Goal: Information Seeking & Learning: Learn about a topic

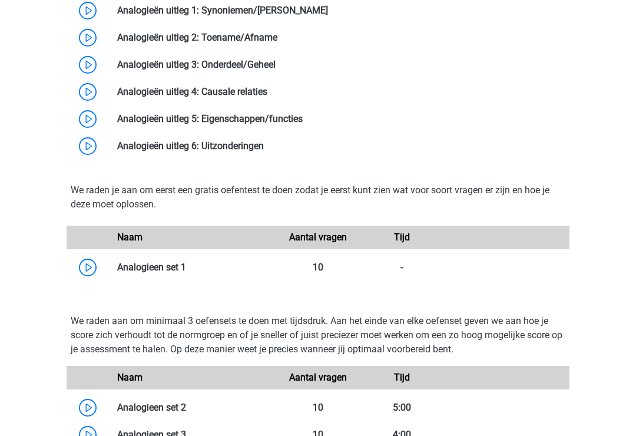
scroll to position [1093, 0]
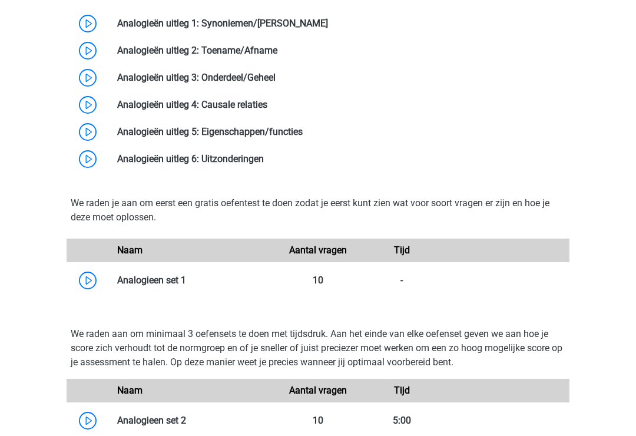
click at [186, 278] on link at bounding box center [186, 280] width 0 height 11
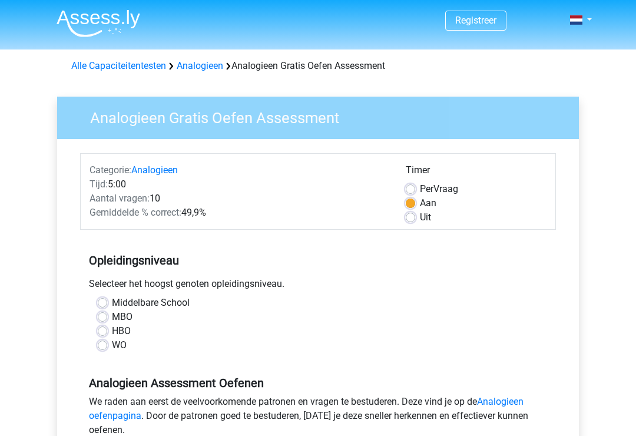
click at [109, 344] on div "WO" at bounding box center [318, 345] width 441 height 14
click at [112, 345] on label "WO" at bounding box center [119, 345] width 15 height 14
click at [107, 345] on input "WO" at bounding box center [102, 344] width 9 height 12
radio input "true"
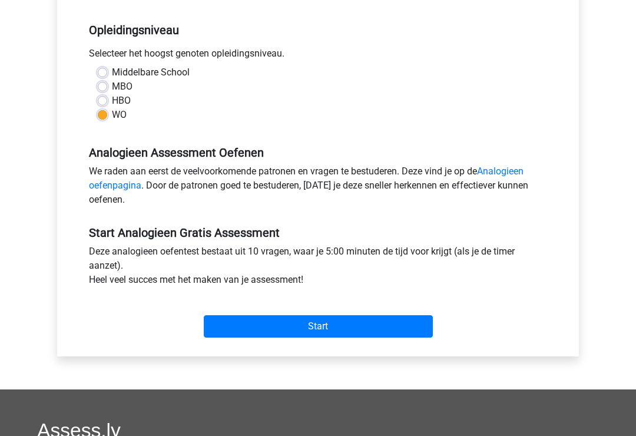
scroll to position [251, 0]
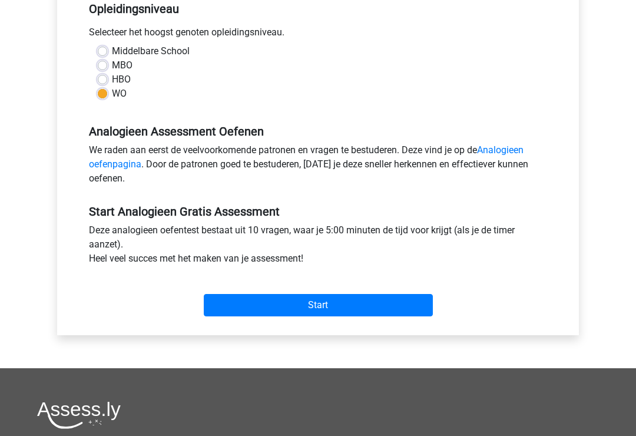
click at [347, 299] on input "Start" at bounding box center [318, 306] width 229 height 22
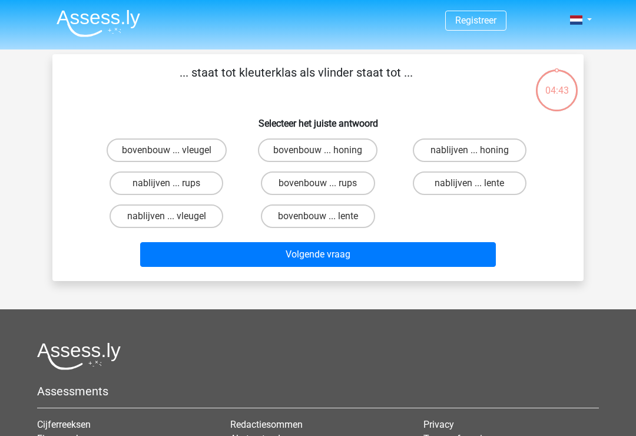
click at [315, 180] on label "bovenbouw ... rups" at bounding box center [318, 183] width 114 height 24
click at [318, 183] on input "bovenbouw ... rups" at bounding box center [322, 187] width 8 height 8
radio input "true"
click at [365, 259] on button "Volgende vraag" at bounding box center [318, 254] width 357 height 25
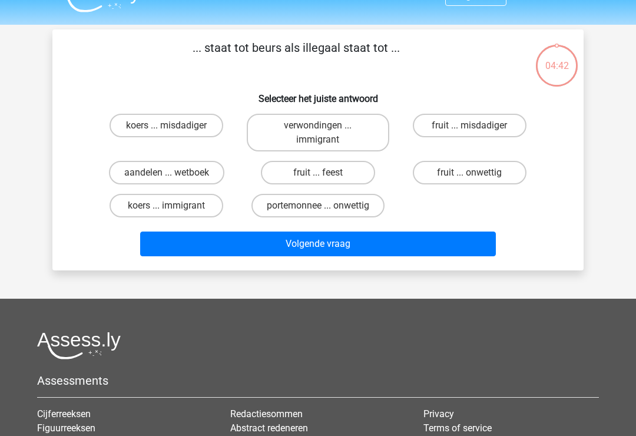
scroll to position [54, 0]
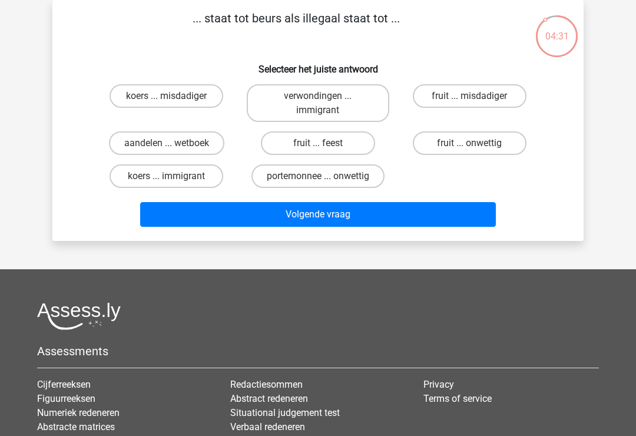
click at [308, 169] on label "portemonnee ... onwettig" at bounding box center [318, 176] width 133 height 24
click at [318, 176] on input "portemonnee ... onwettig" at bounding box center [322, 180] width 8 height 8
radio input "true"
click at [318, 226] on button "Volgende vraag" at bounding box center [318, 214] width 357 height 25
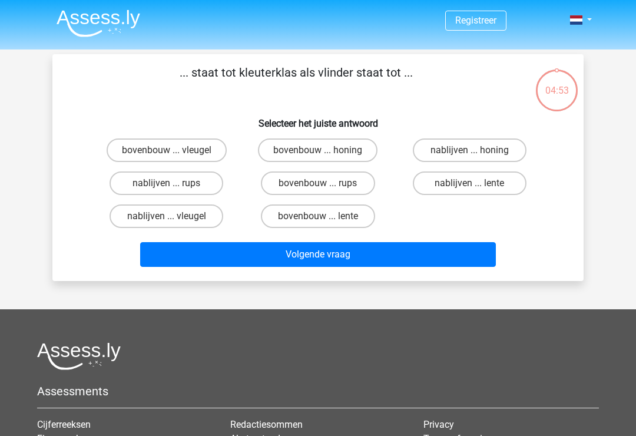
click at [341, 184] on label "bovenbouw ... rups" at bounding box center [318, 183] width 114 height 24
click at [326, 184] on input "bovenbouw ... rups" at bounding box center [322, 187] width 8 height 8
radio input "true"
click at [382, 259] on button "Volgende vraag" at bounding box center [318, 254] width 357 height 25
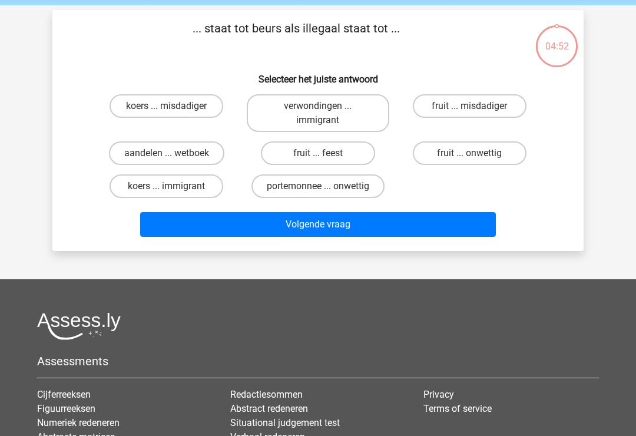
scroll to position [54, 0]
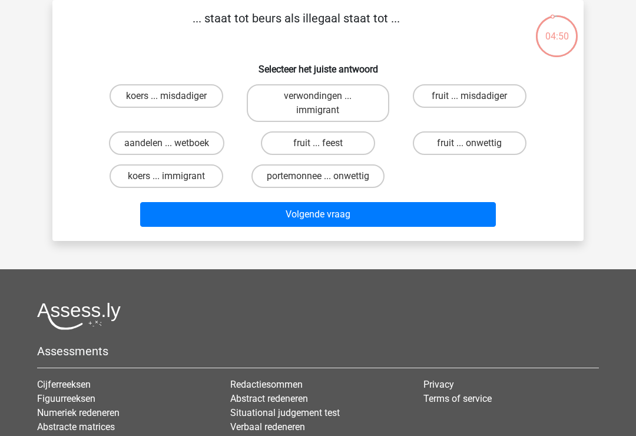
click at [351, 179] on label "portemonnee ... onwettig" at bounding box center [318, 176] width 133 height 24
click at [326, 179] on input "portemonnee ... onwettig" at bounding box center [322, 180] width 8 height 8
radio input "true"
click at [382, 227] on button "Volgende vraag" at bounding box center [318, 214] width 357 height 25
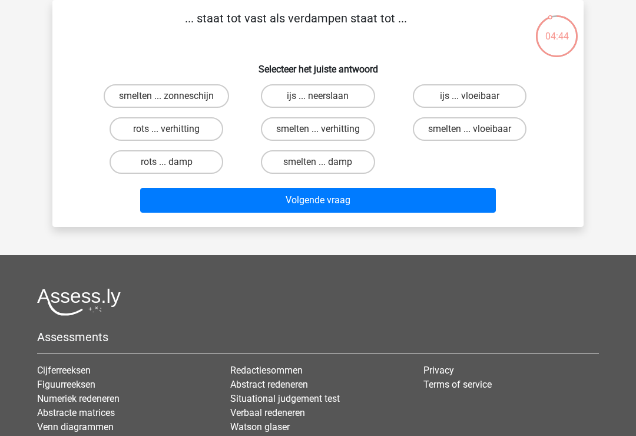
click at [485, 94] on label "ijs ... vloeibaar" at bounding box center [470, 96] width 114 height 24
click at [477, 96] on input "ijs ... vloeibaar" at bounding box center [474, 100] width 8 height 8
radio input "true"
click at [424, 203] on button "Volgende vraag" at bounding box center [318, 200] width 357 height 25
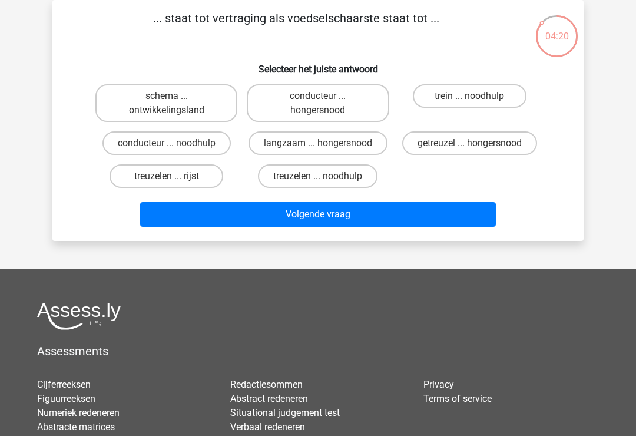
click at [349, 140] on label "langzaam ... hongersnood" at bounding box center [318, 143] width 139 height 24
click at [326, 143] on input "langzaam ... hongersnood" at bounding box center [322, 147] width 8 height 8
radio input "true"
click at [360, 227] on button "Volgende vraag" at bounding box center [318, 214] width 357 height 25
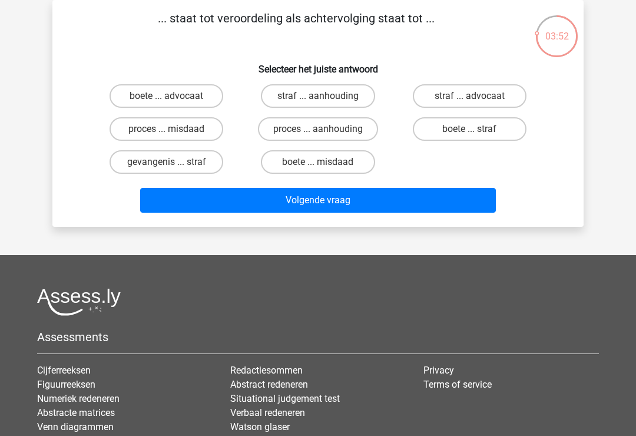
click at [318, 131] on label "proces ... aanhouding" at bounding box center [318, 129] width 120 height 24
click at [318, 131] on input "proces ... aanhouding" at bounding box center [322, 133] width 8 height 8
radio input "true"
click at [333, 205] on button "Volgende vraag" at bounding box center [318, 200] width 357 height 25
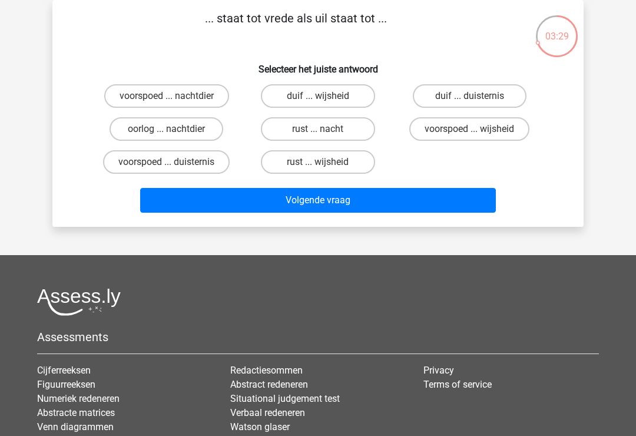
click at [468, 101] on label "duif ... duisternis" at bounding box center [470, 96] width 114 height 24
click at [470, 101] on input "duif ... duisternis" at bounding box center [474, 100] width 8 height 8
radio input "true"
click at [407, 200] on button "Volgende vraag" at bounding box center [318, 200] width 357 height 25
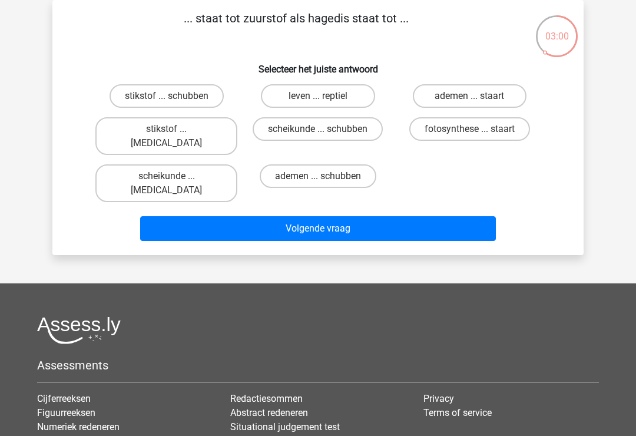
click at [196, 132] on label "stikstof ... krokodil" at bounding box center [166, 136] width 142 height 38
click at [174, 132] on input "stikstof ... krokodil" at bounding box center [171, 133] width 8 height 8
radio input "true"
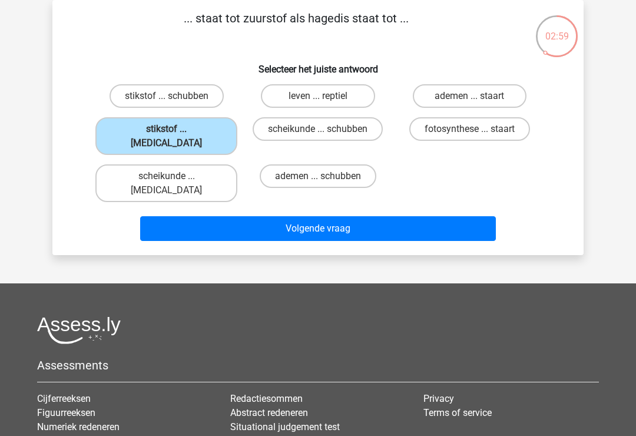
click at [302, 216] on button "Volgende vraag" at bounding box center [318, 228] width 357 height 25
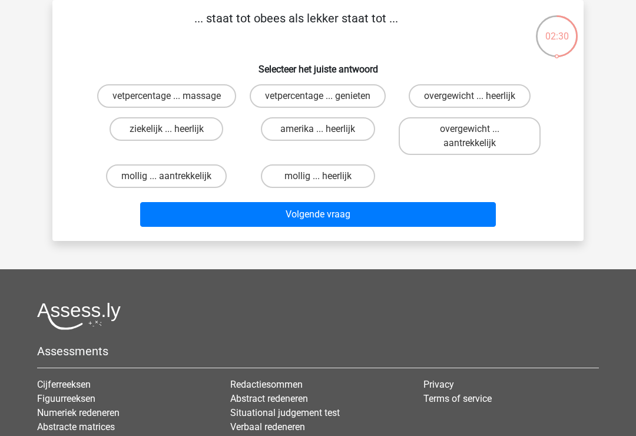
click at [345, 130] on label "amerika ... heerlijk" at bounding box center [318, 129] width 114 height 24
click at [326, 130] on input "amerika ... heerlijk" at bounding box center [322, 133] width 8 height 8
radio input "true"
click at [363, 107] on label "vetpercentage ... genieten" at bounding box center [318, 96] width 136 height 24
click at [326, 104] on input "vetpercentage ... genieten" at bounding box center [322, 100] width 8 height 8
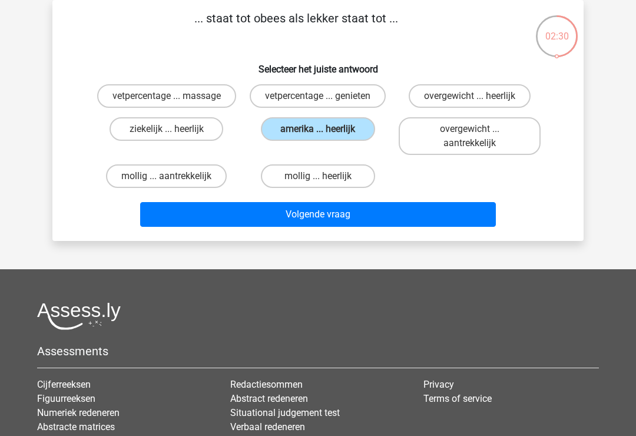
radio input "true"
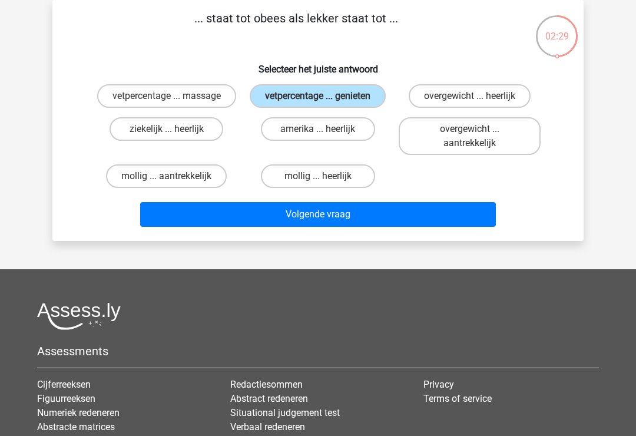
click at [365, 227] on button "Volgende vraag" at bounding box center [318, 214] width 357 height 25
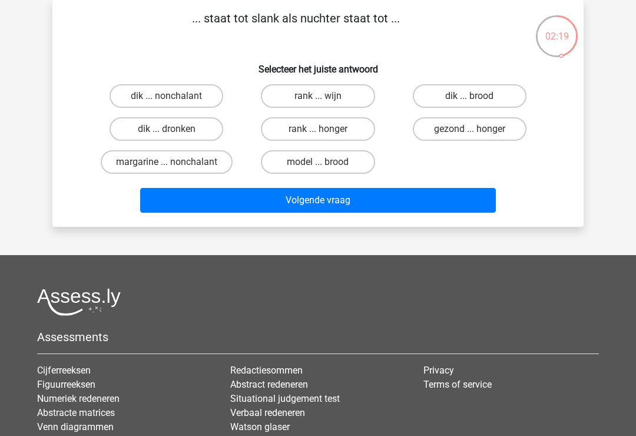
click at [187, 130] on label "dik ... dronken" at bounding box center [167, 129] width 114 height 24
click at [174, 130] on input "dik ... dronken" at bounding box center [171, 133] width 8 height 8
radio input "true"
click at [324, 201] on button "Volgende vraag" at bounding box center [318, 200] width 357 height 25
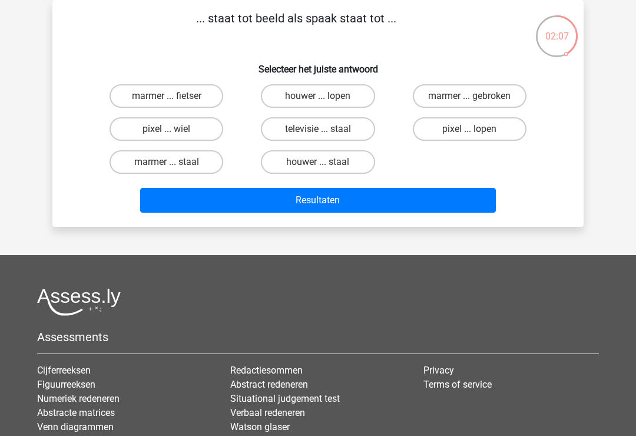
click at [176, 124] on label "pixel ... wiel" at bounding box center [167, 129] width 114 height 24
click at [174, 129] on input "pixel ... wiel" at bounding box center [171, 133] width 8 height 8
radio input "true"
click at [285, 206] on button "Resultaten" at bounding box center [318, 200] width 357 height 25
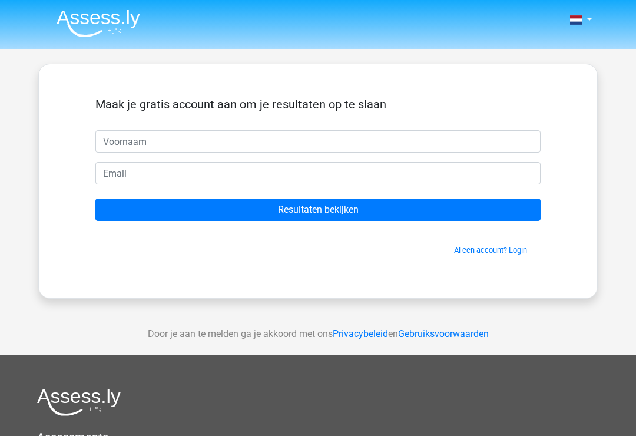
click at [317, 140] on input "text" at bounding box center [317, 141] width 445 height 22
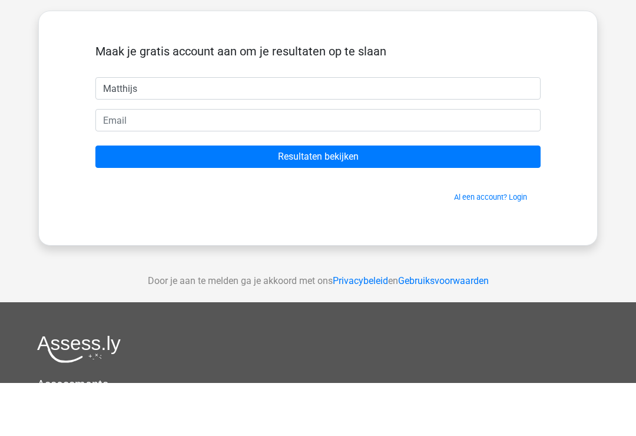
type input "Matthijs"
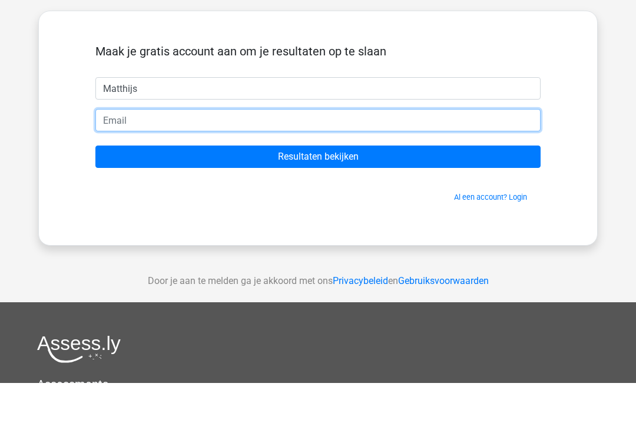
click at [233, 162] on input "email" at bounding box center [317, 173] width 445 height 22
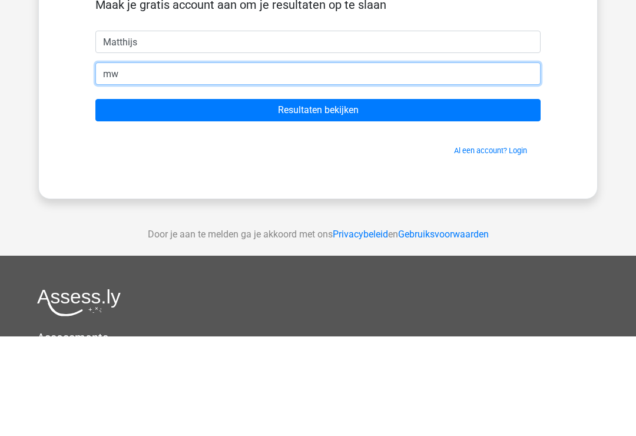
type input "m"
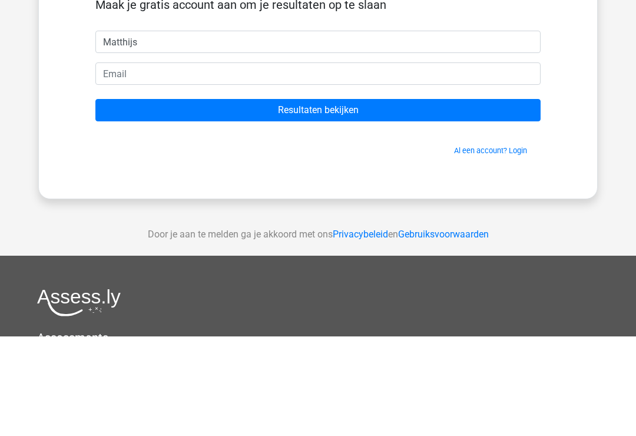
click at [338, 199] on input "Resultaten bekijken" at bounding box center [317, 210] width 445 height 22
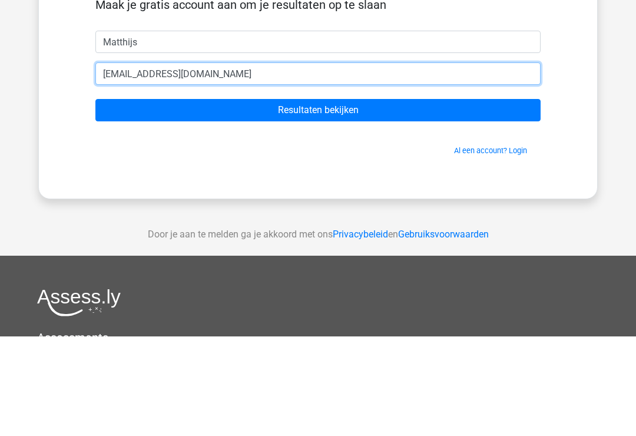
type input "mwvanvoorst@gmail.com"
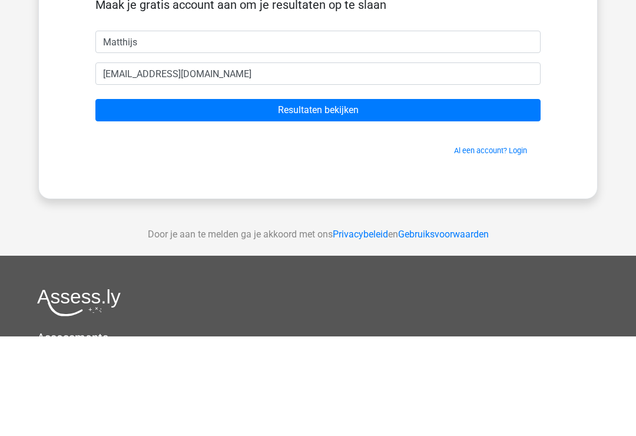
click at [407, 199] on input "Resultaten bekijken" at bounding box center [317, 210] width 445 height 22
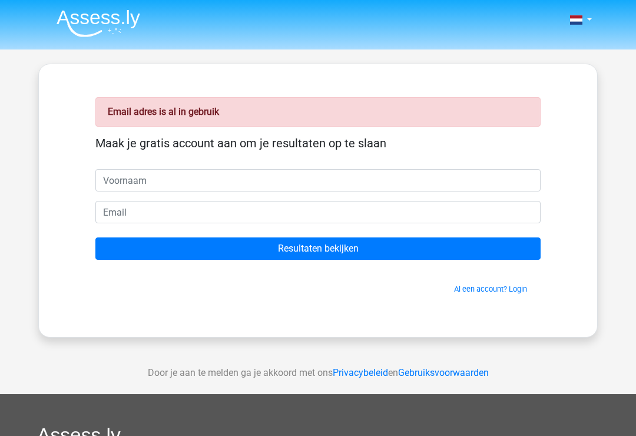
click at [486, 293] on link "Al een account? Login" at bounding box center [490, 289] width 73 height 9
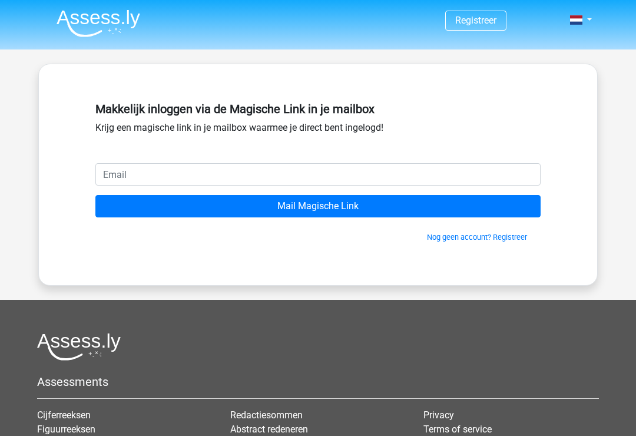
click at [293, 163] on input "email" at bounding box center [317, 174] width 445 height 22
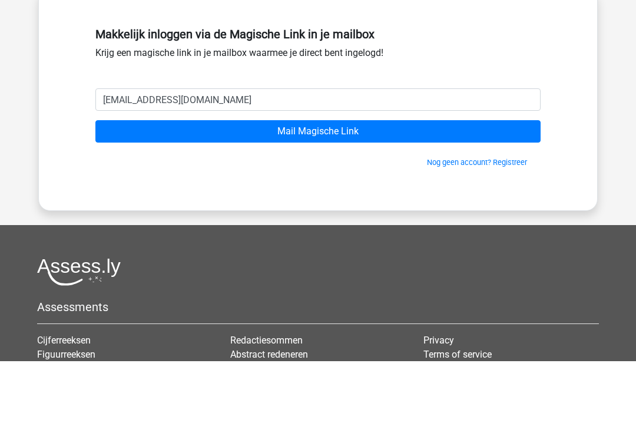
type input "[EMAIL_ADDRESS][DOMAIN_NAME]"
click at [354, 195] on input "Mail Magische Link" at bounding box center [317, 206] width 445 height 22
